Goal: Navigation & Orientation: Find specific page/section

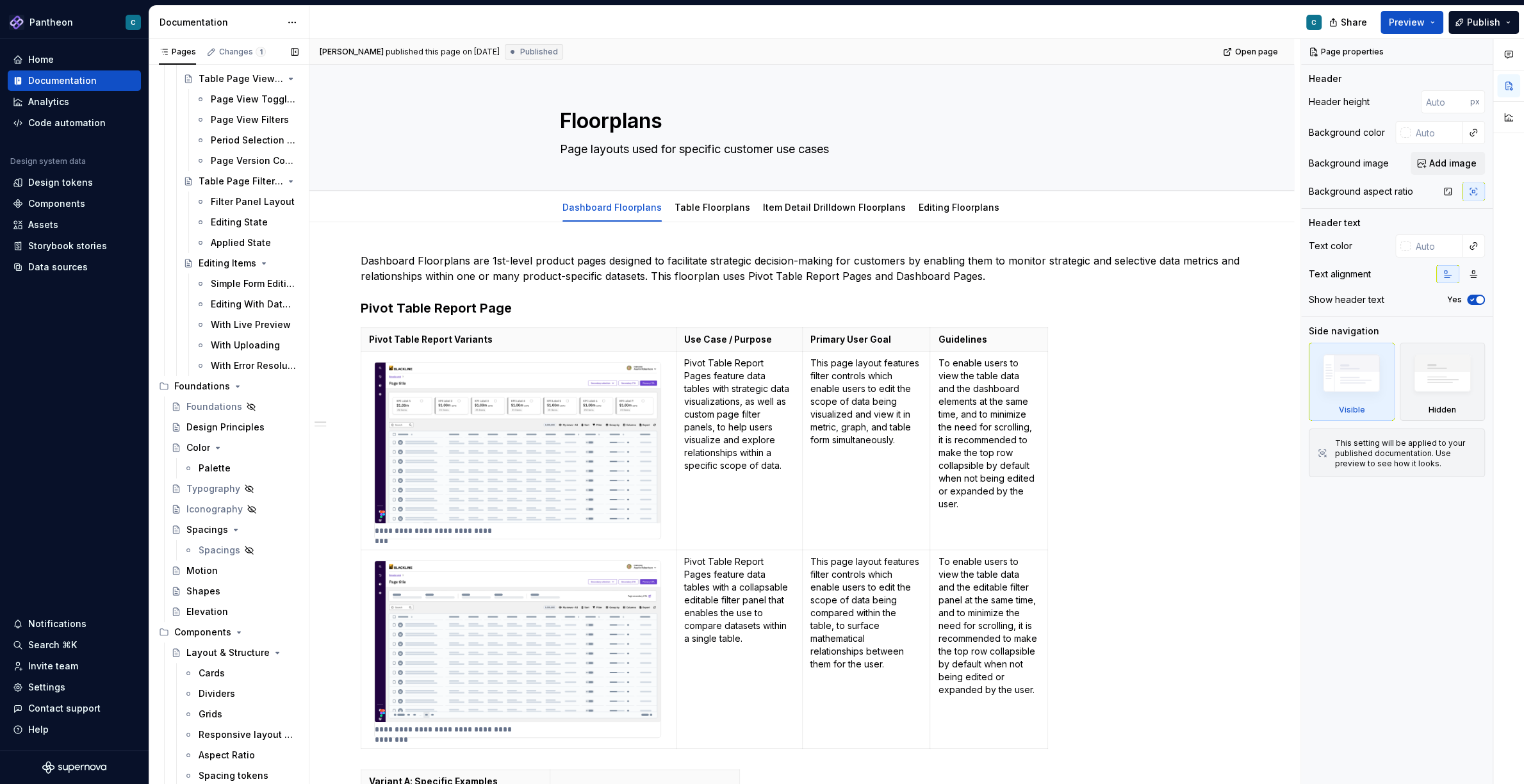
scroll to position [1078, 0]
type textarea "*"
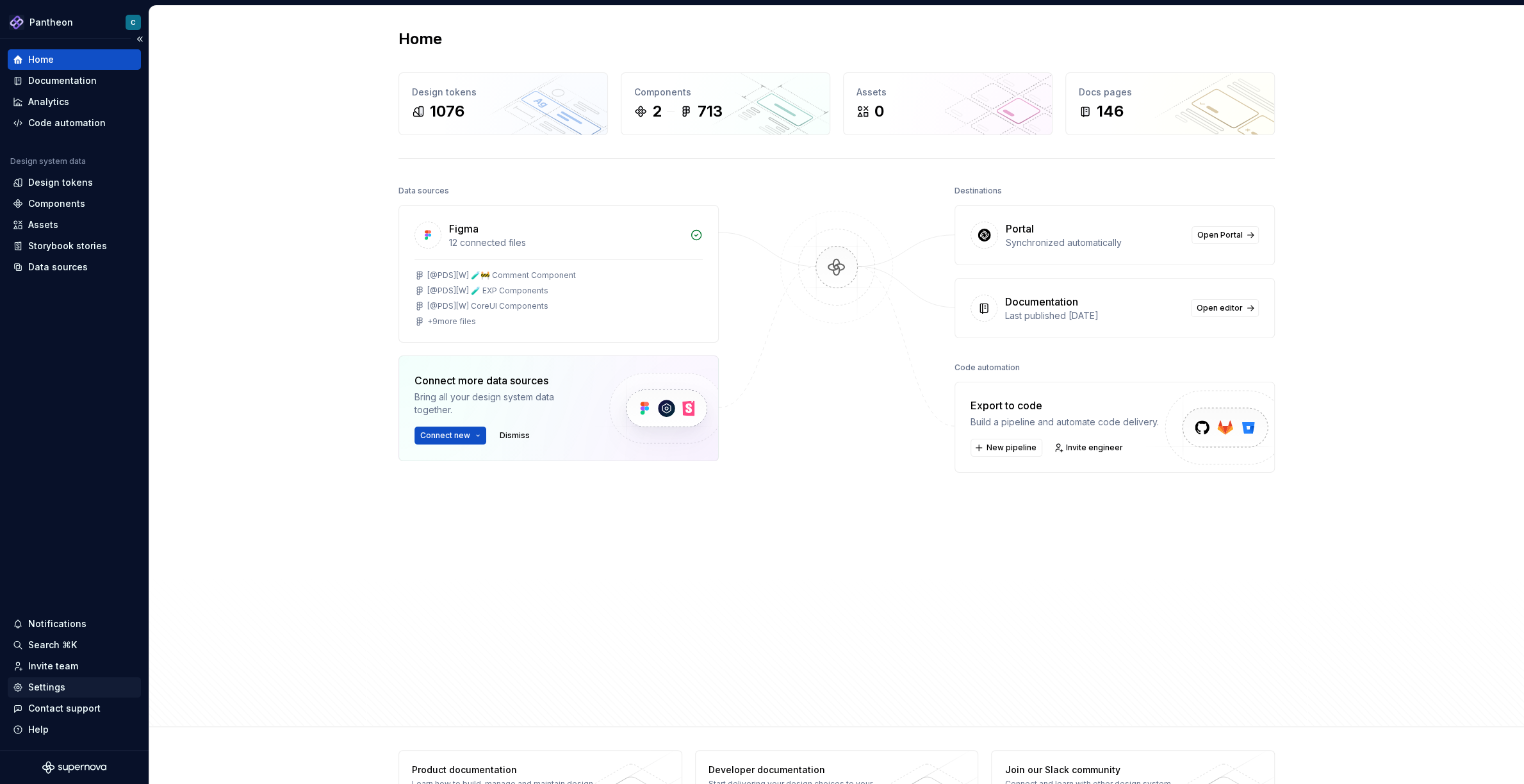
click at [38, 685] on div "Settings" at bounding box center [46, 687] width 37 height 13
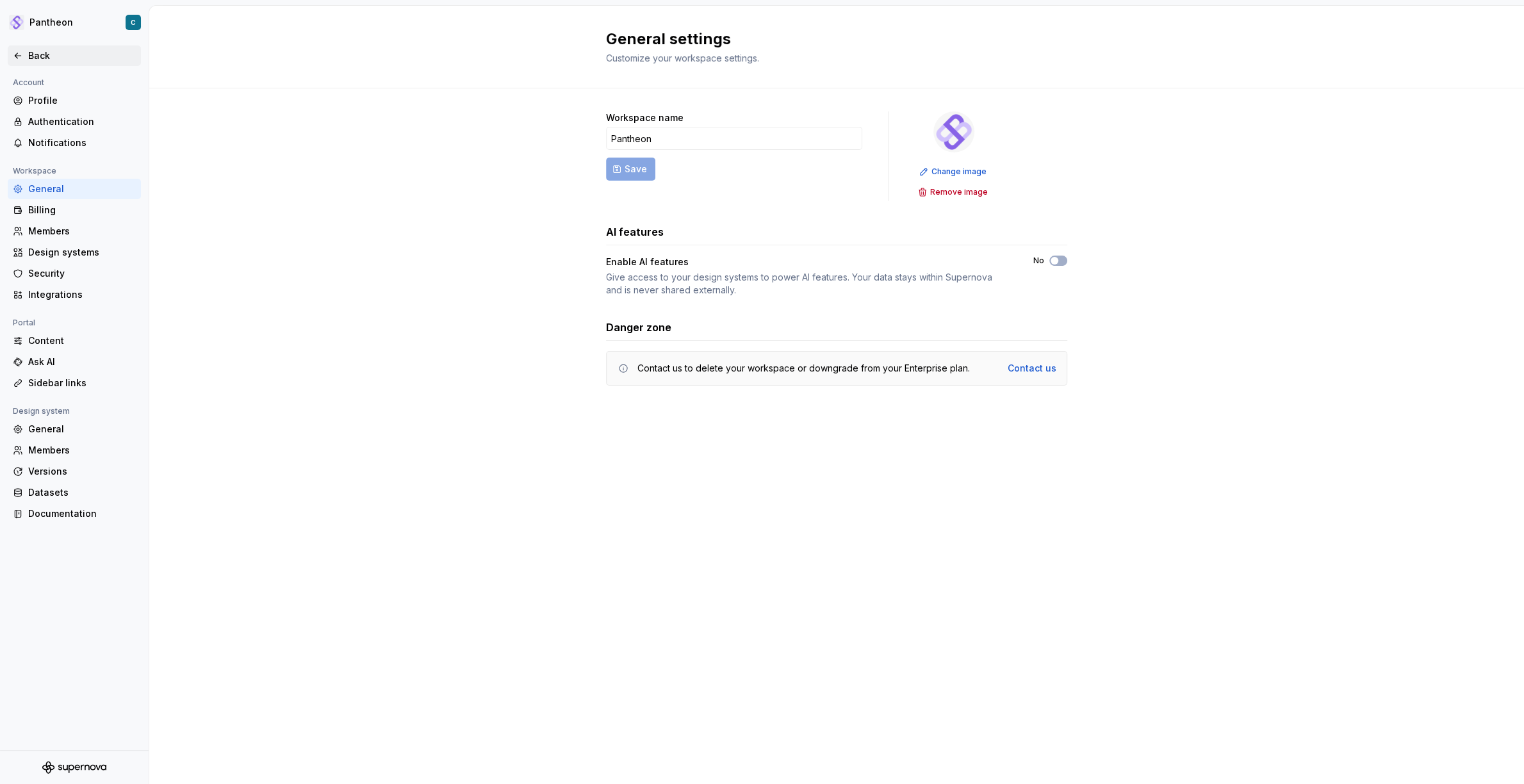
click at [35, 52] on div "Back" at bounding box center [82, 56] width 108 height 13
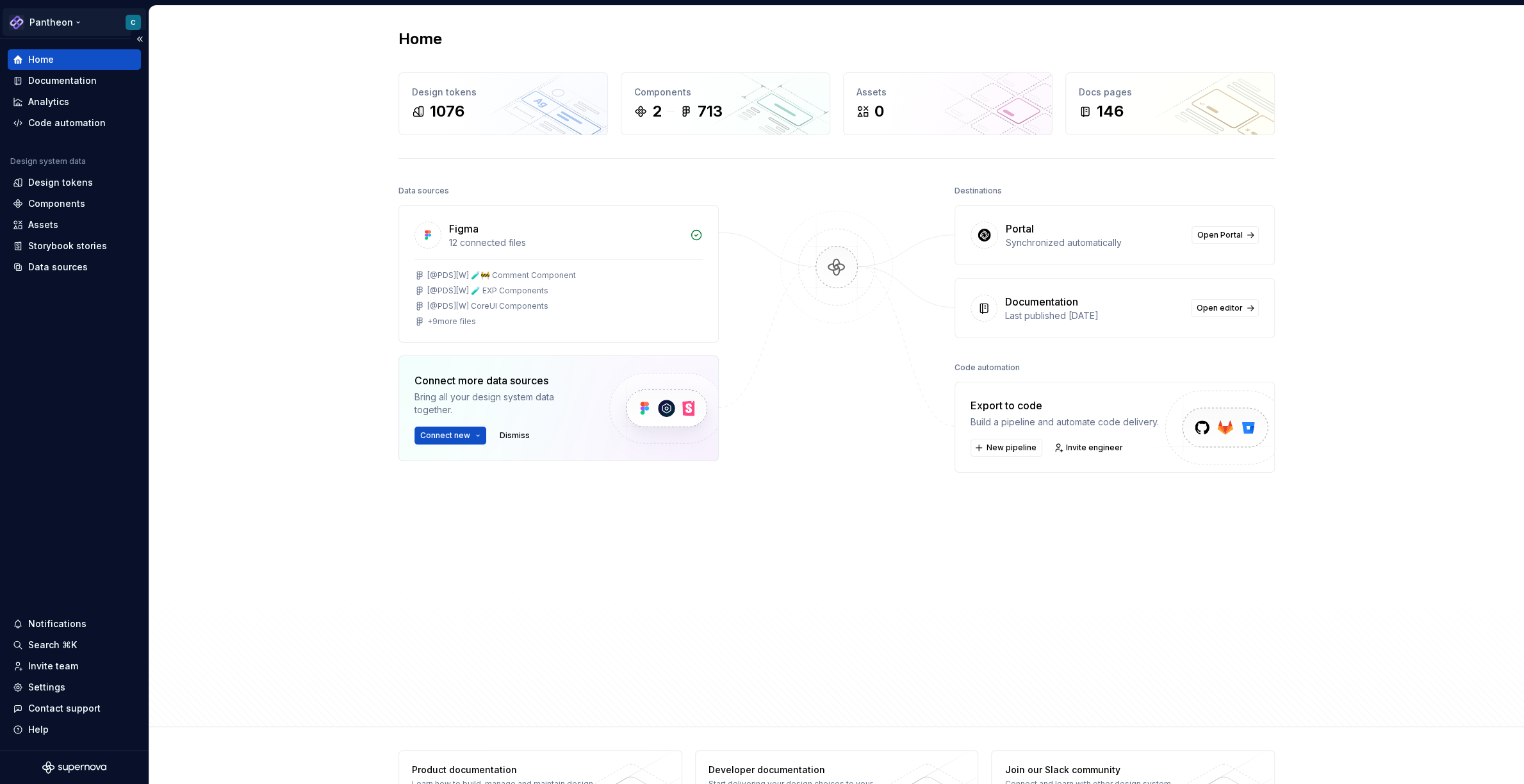
click at [33, 20] on html "Pantheon C Home Documentation Analytics Code automation Design system data Desi…" at bounding box center [762, 392] width 1524 height 784
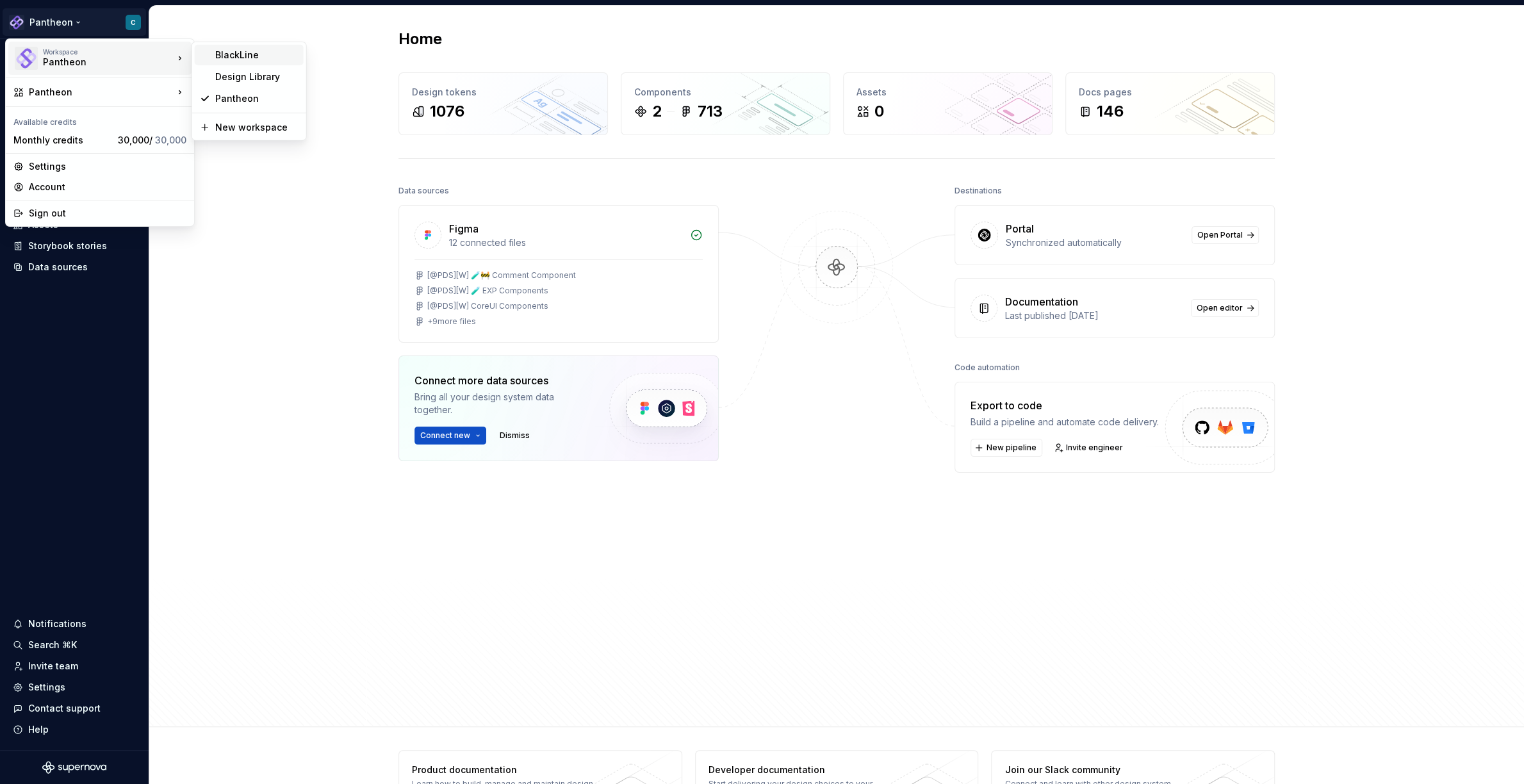
click at [245, 50] on div "BlackLine" at bounding box center [257, 55] width 83 height 13
